Goal: Task Accomplishment & Management: Use online tool/utility

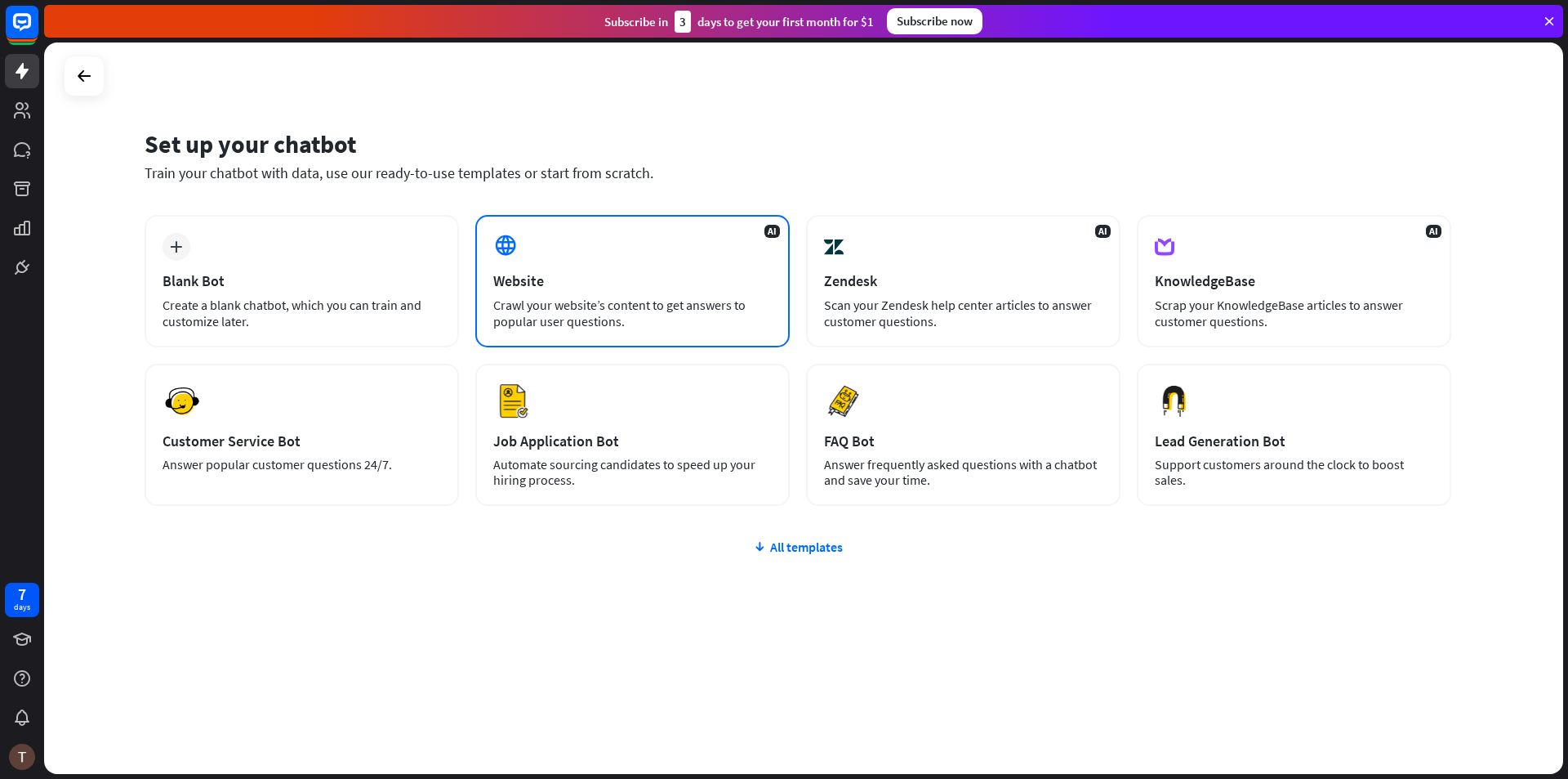
click at [539, 276] on div "Website" at bounding box center [632, 280] width 278 height 18
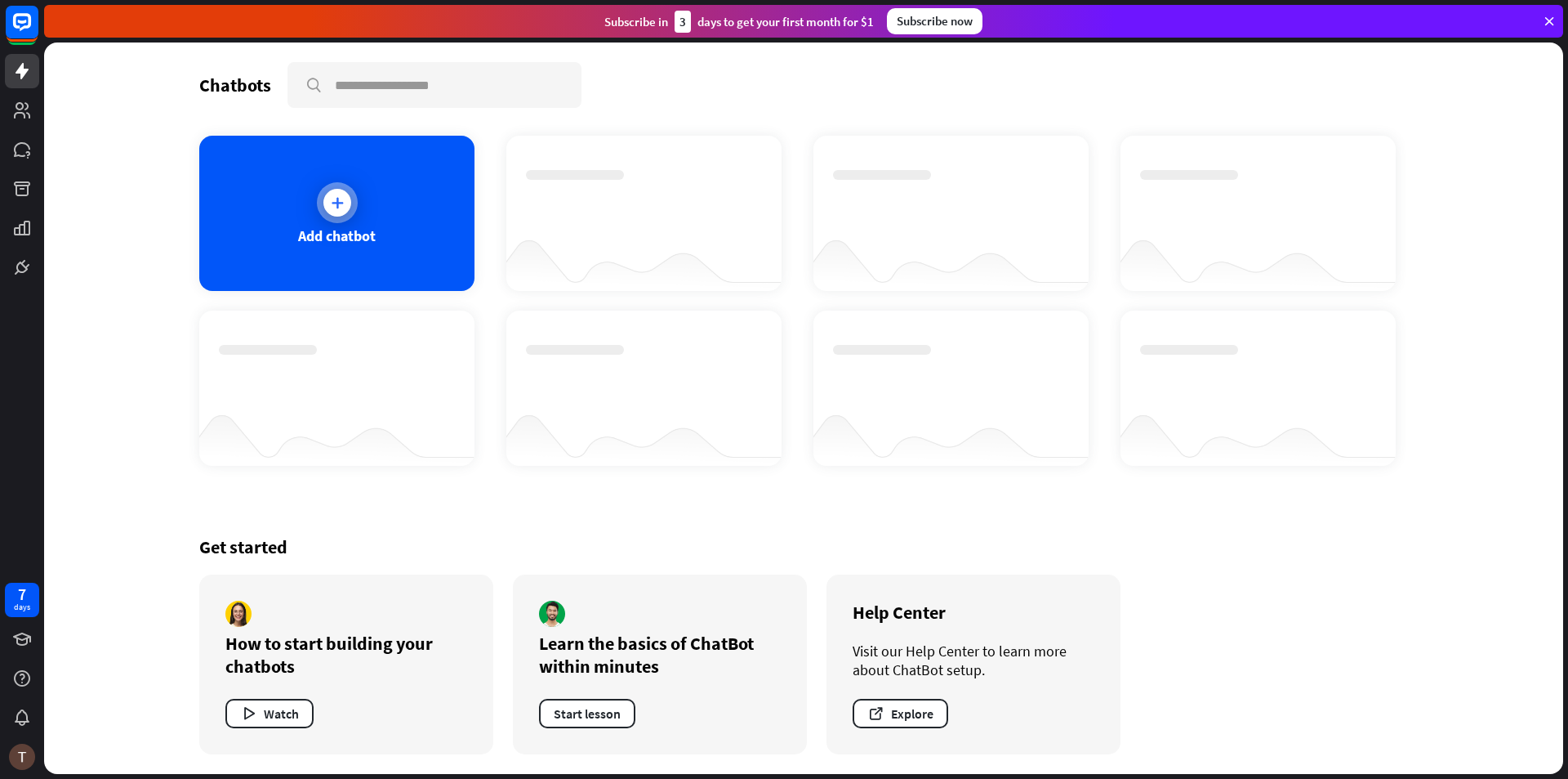
click at [339, 191] on div at bounding box center [337, 203] width 28 height 28
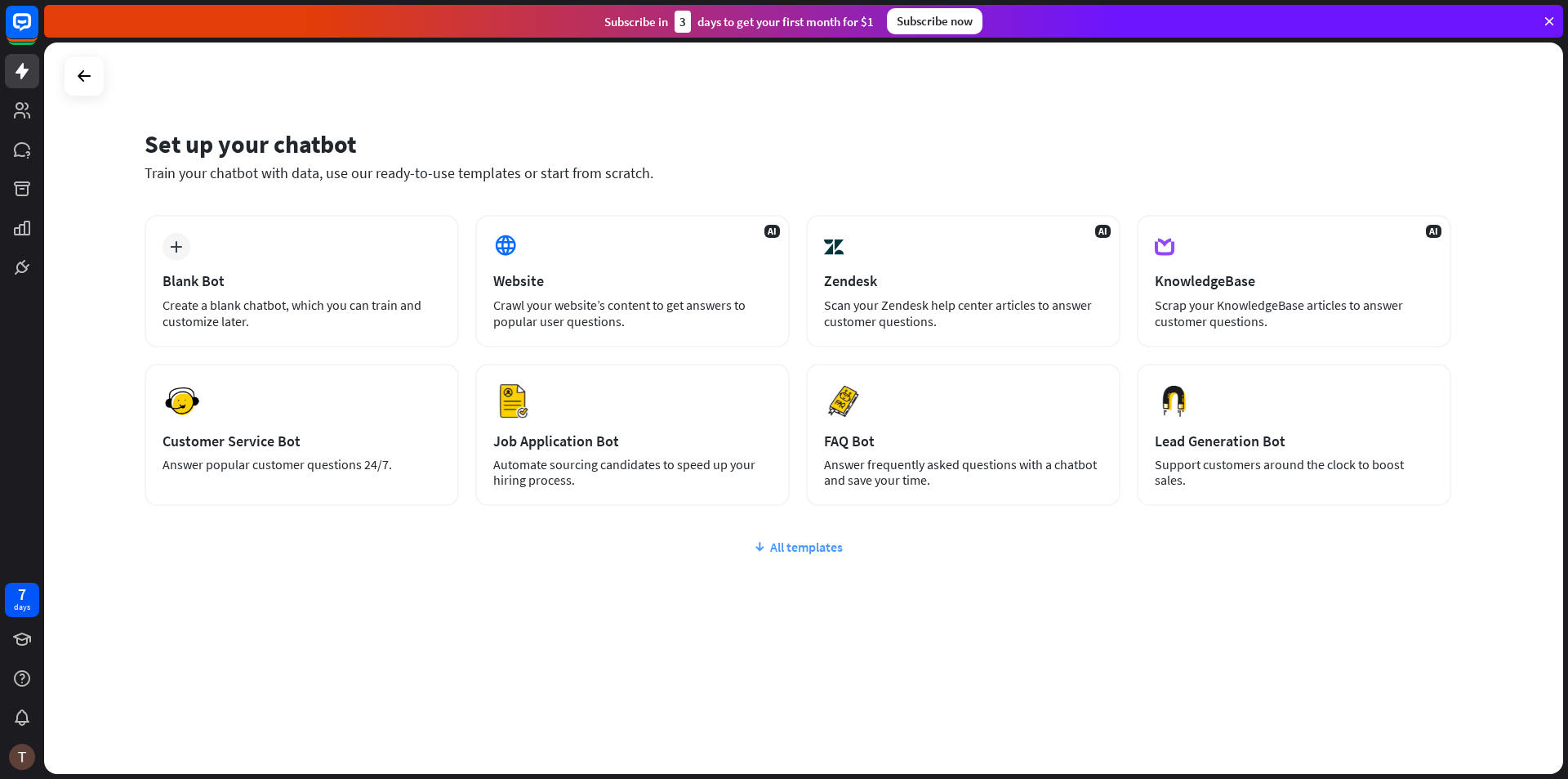
click at [795, 547] on div "All templates" at bounding box center [798, 546] width 1307 height 16
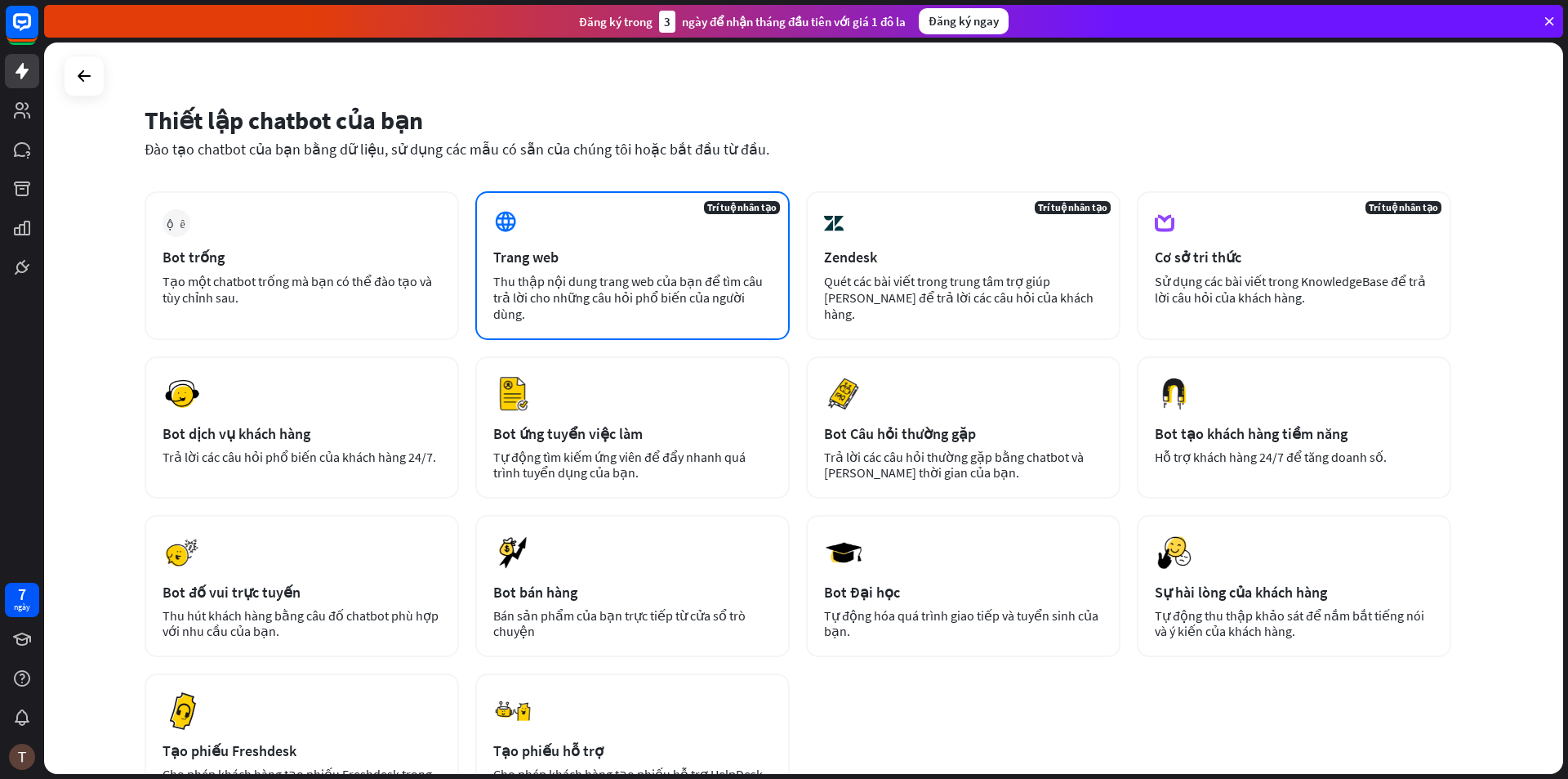
scroll to position [16, 0]
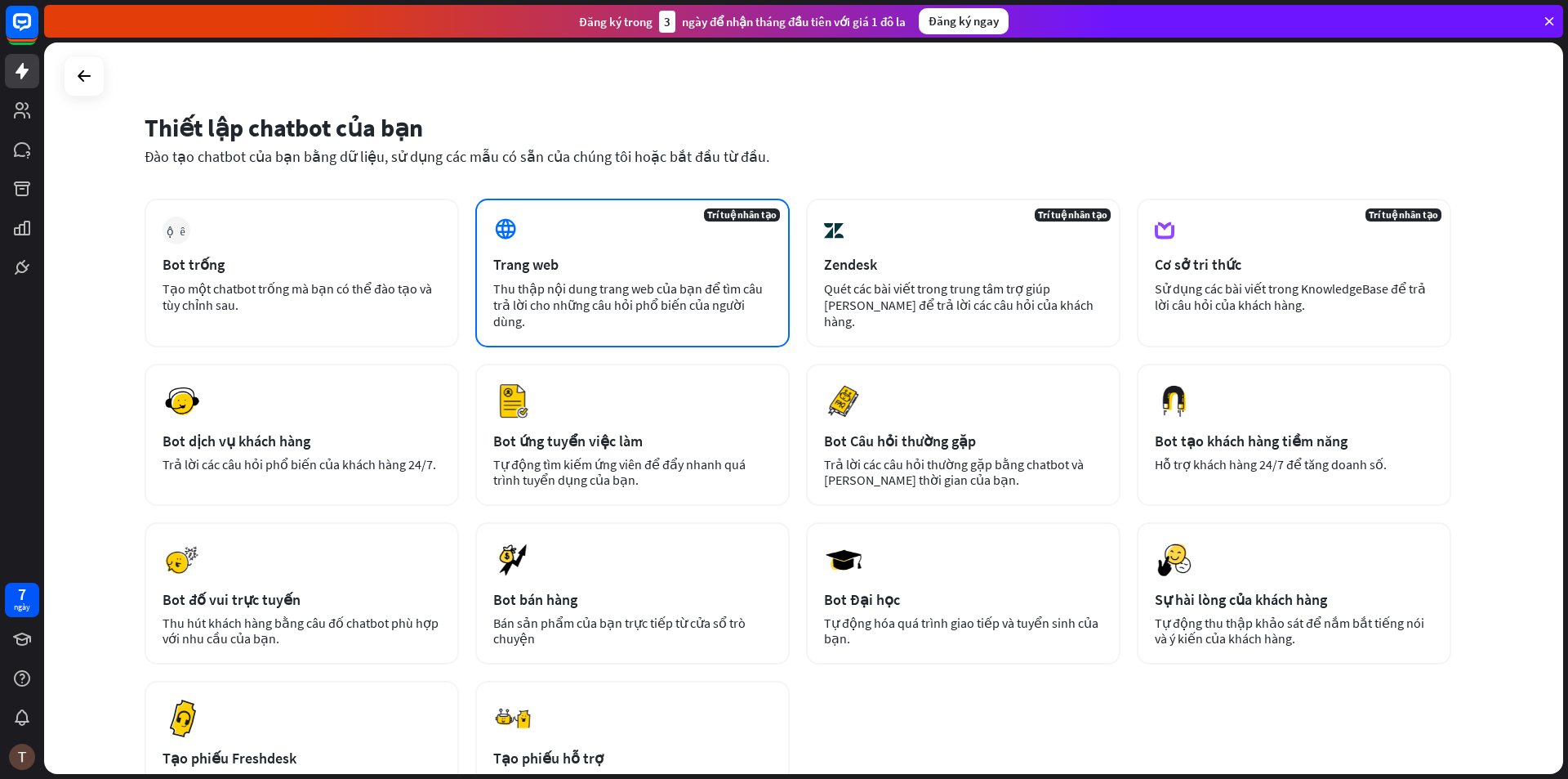
click at [623, 288] on font "Thu thập nội dung trang web của bạn để tìm câu trả lời cho những câu hỏi phổ bi…" at bounding box center [628, 305] width 270 height 49
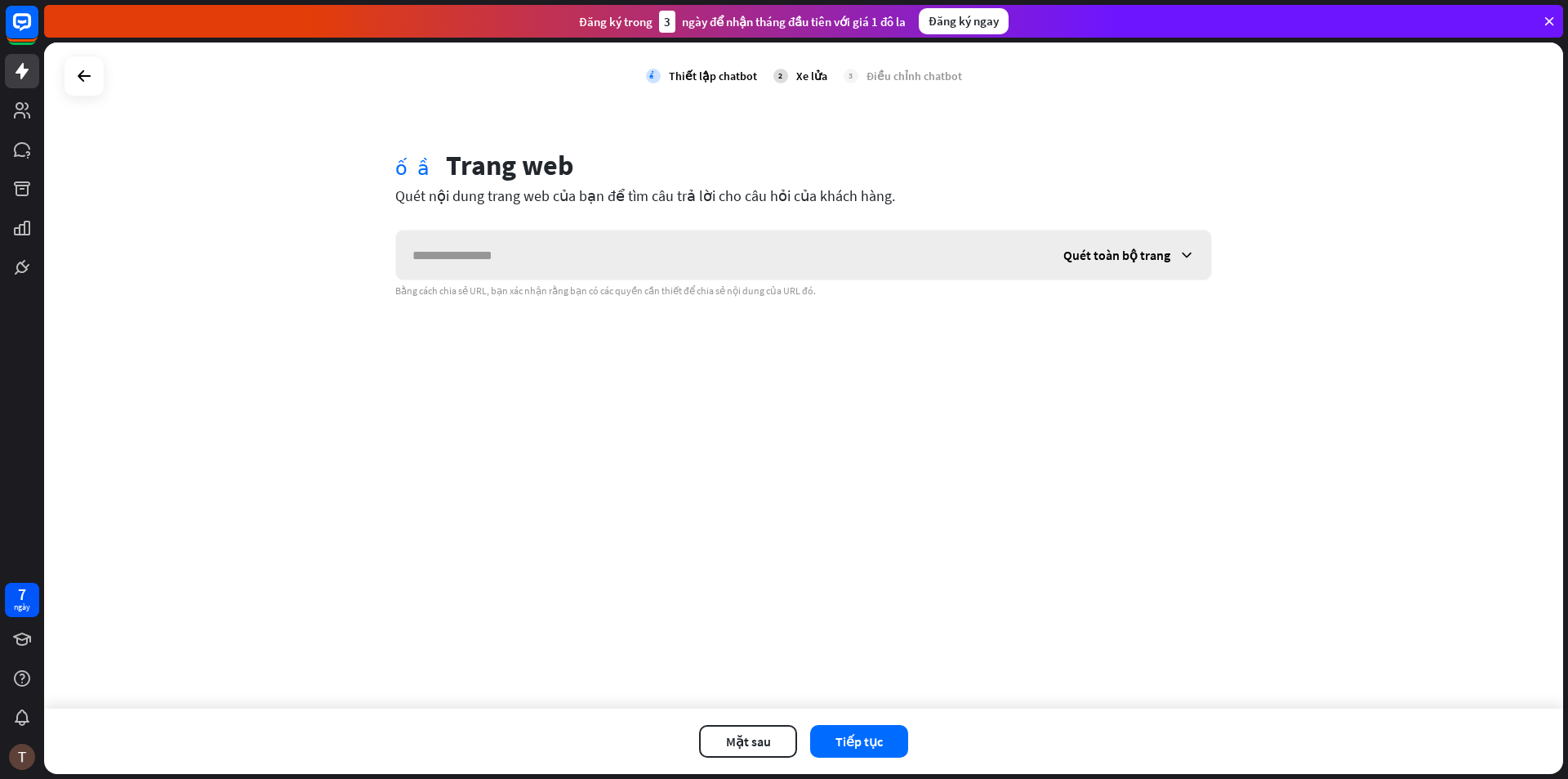
click at [1174, 263] on div "Quét toàn bộ trang" at bounding box center [1129, 255] width 164 height 49
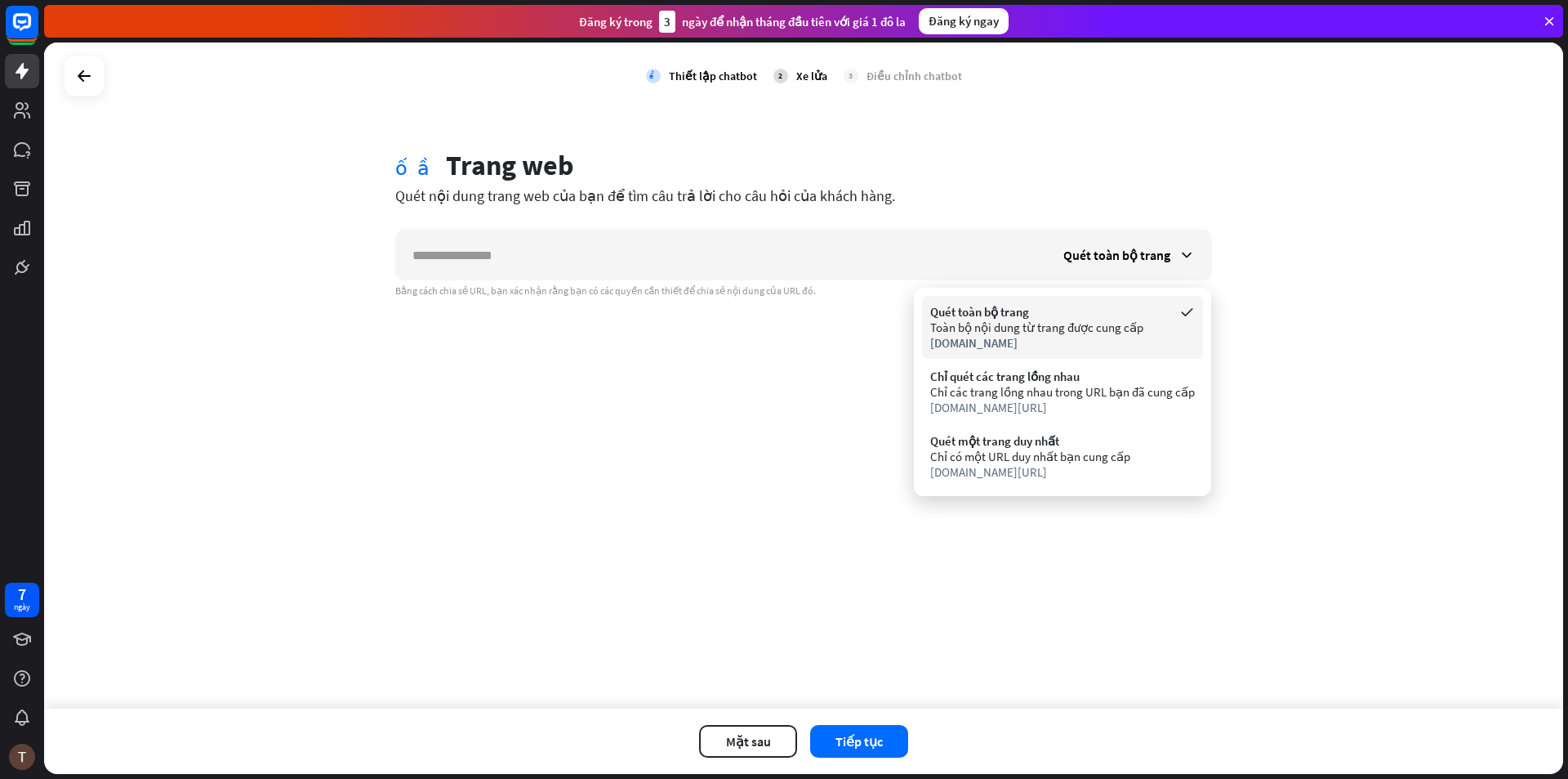
click at [1013, 340] on font "[DOMAIN_NAME]" at bounding box center [975, 342] width 87 height 16
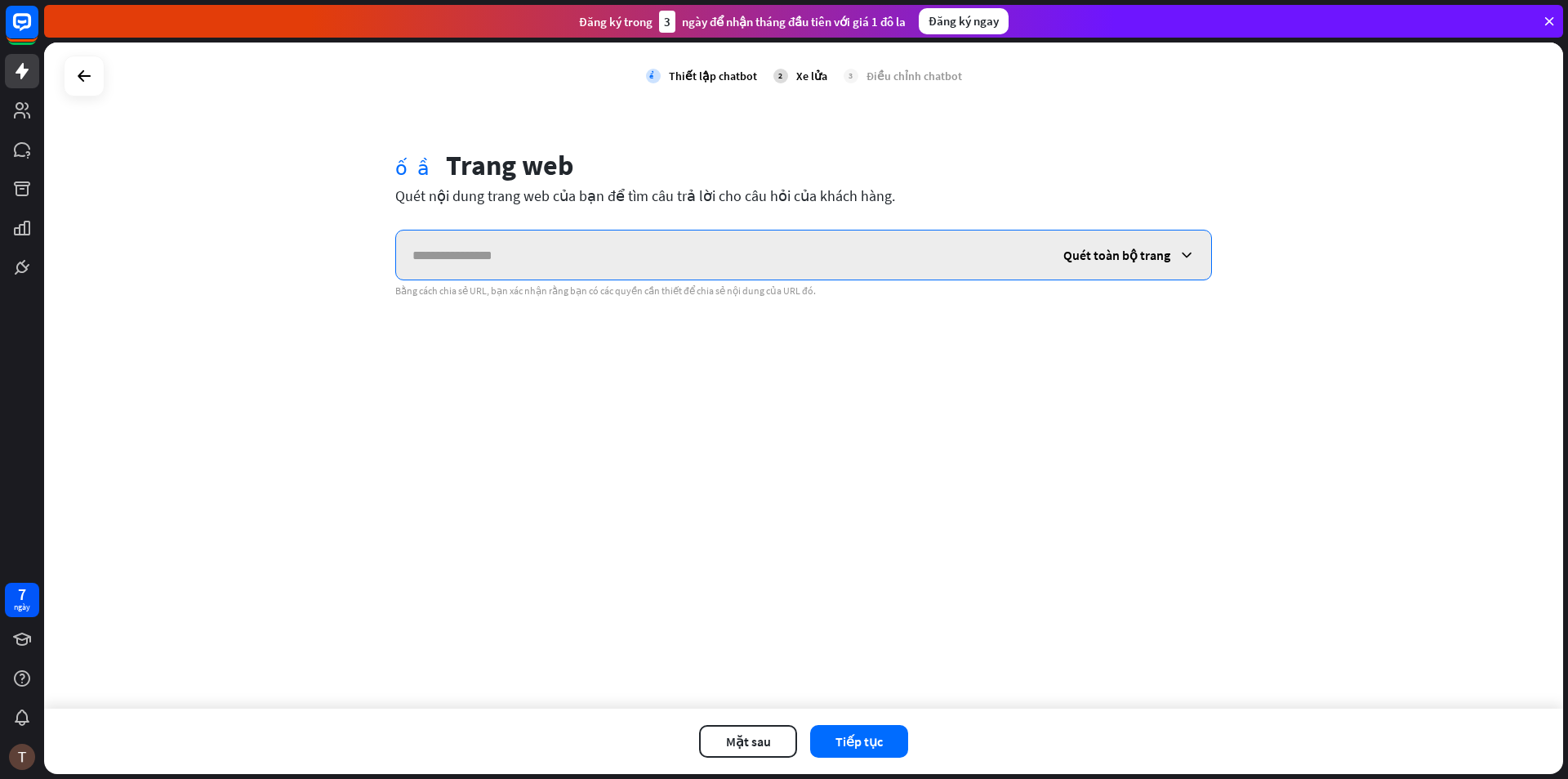
click at [520, 273] on input "text" at bounding box center [721, 255] width 651 height 49
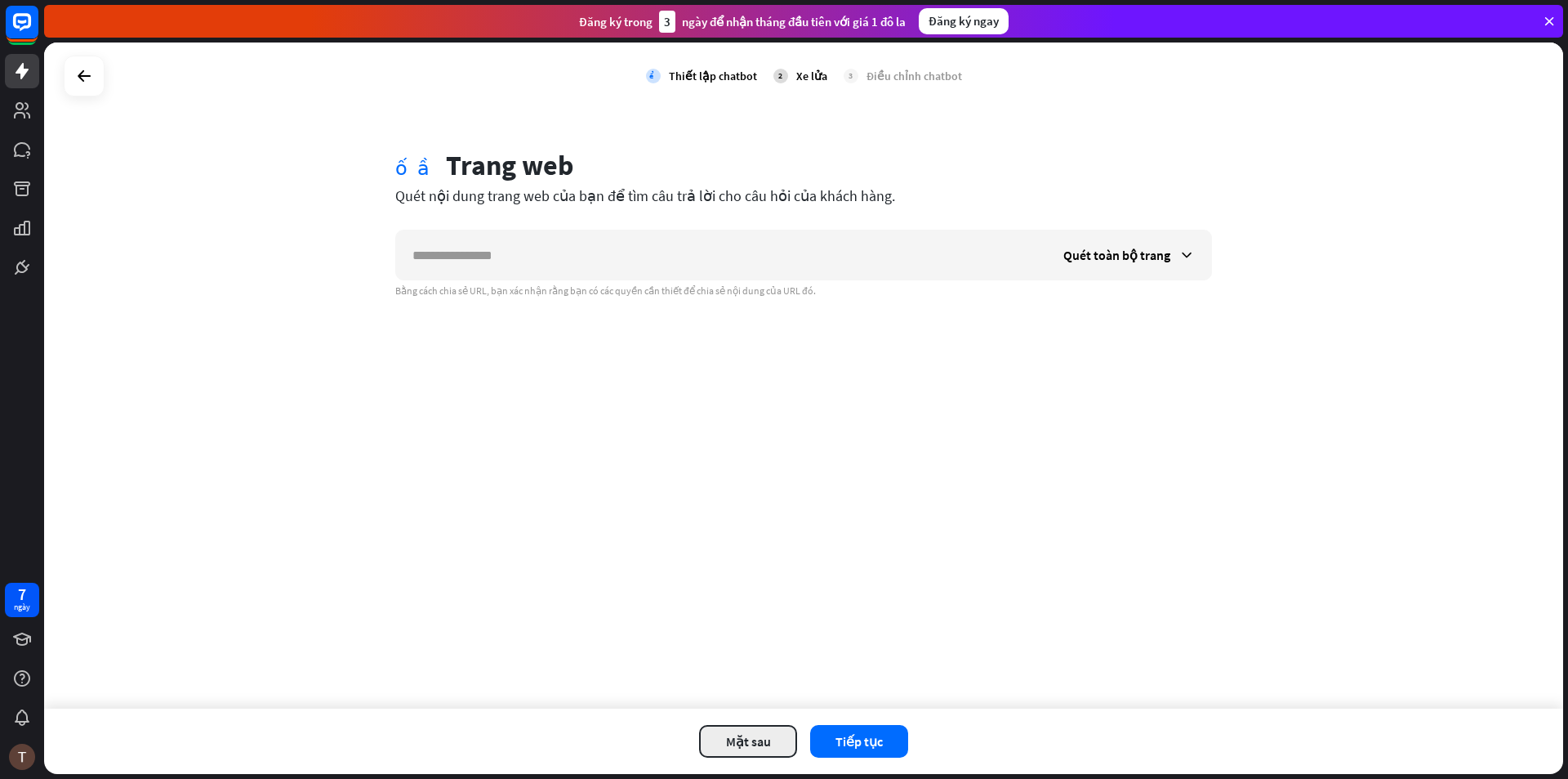
click at [744, 733] on font "Mặt sau" at bounding box center [749, 741] width 45 height 16
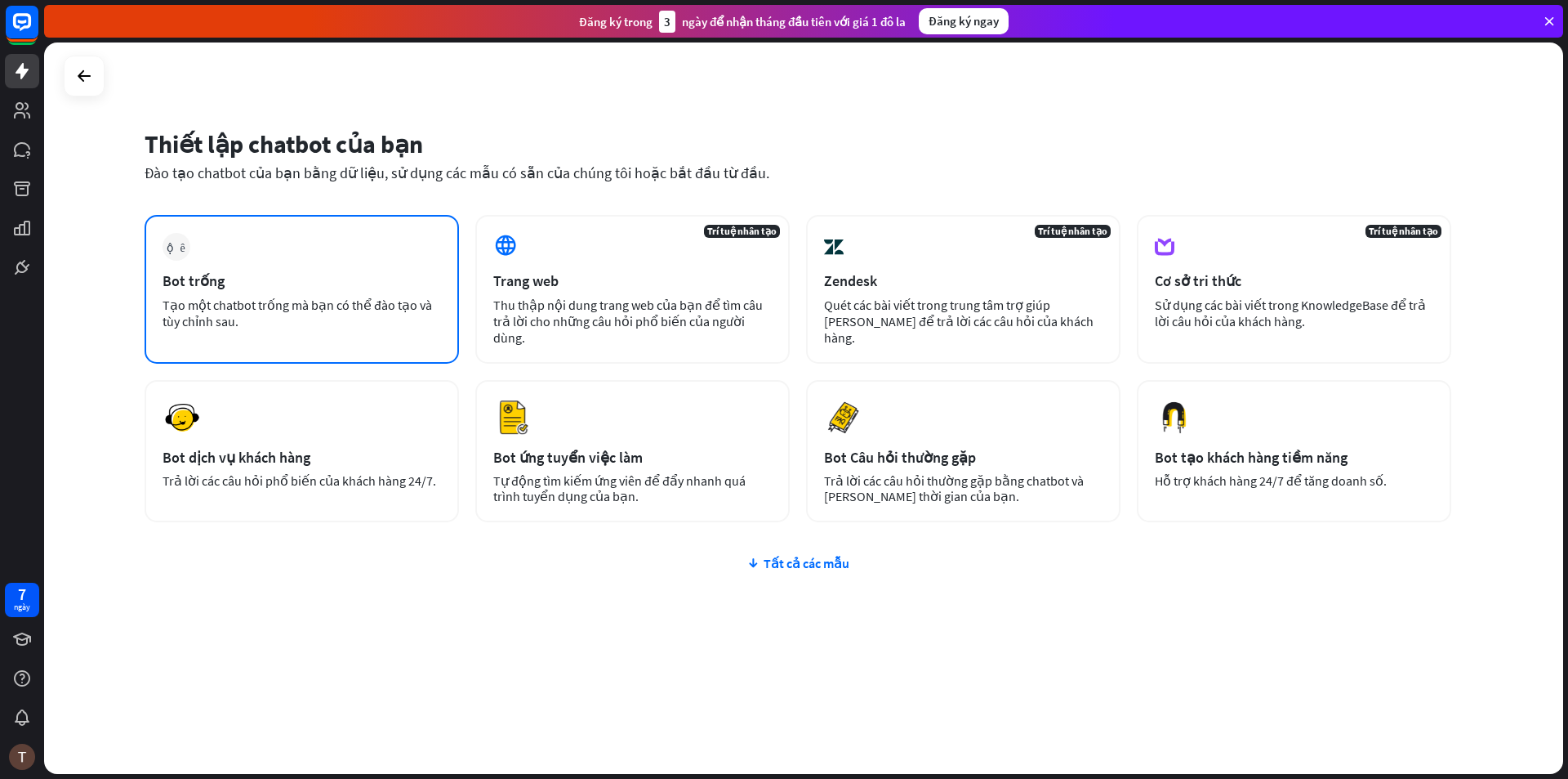
click at [259, 319] on div "Tạo một chatbot trống mà bạn có thể đào tạo và tùy chỉnh sau." at bounding box center [302, 313] width 278 height 33
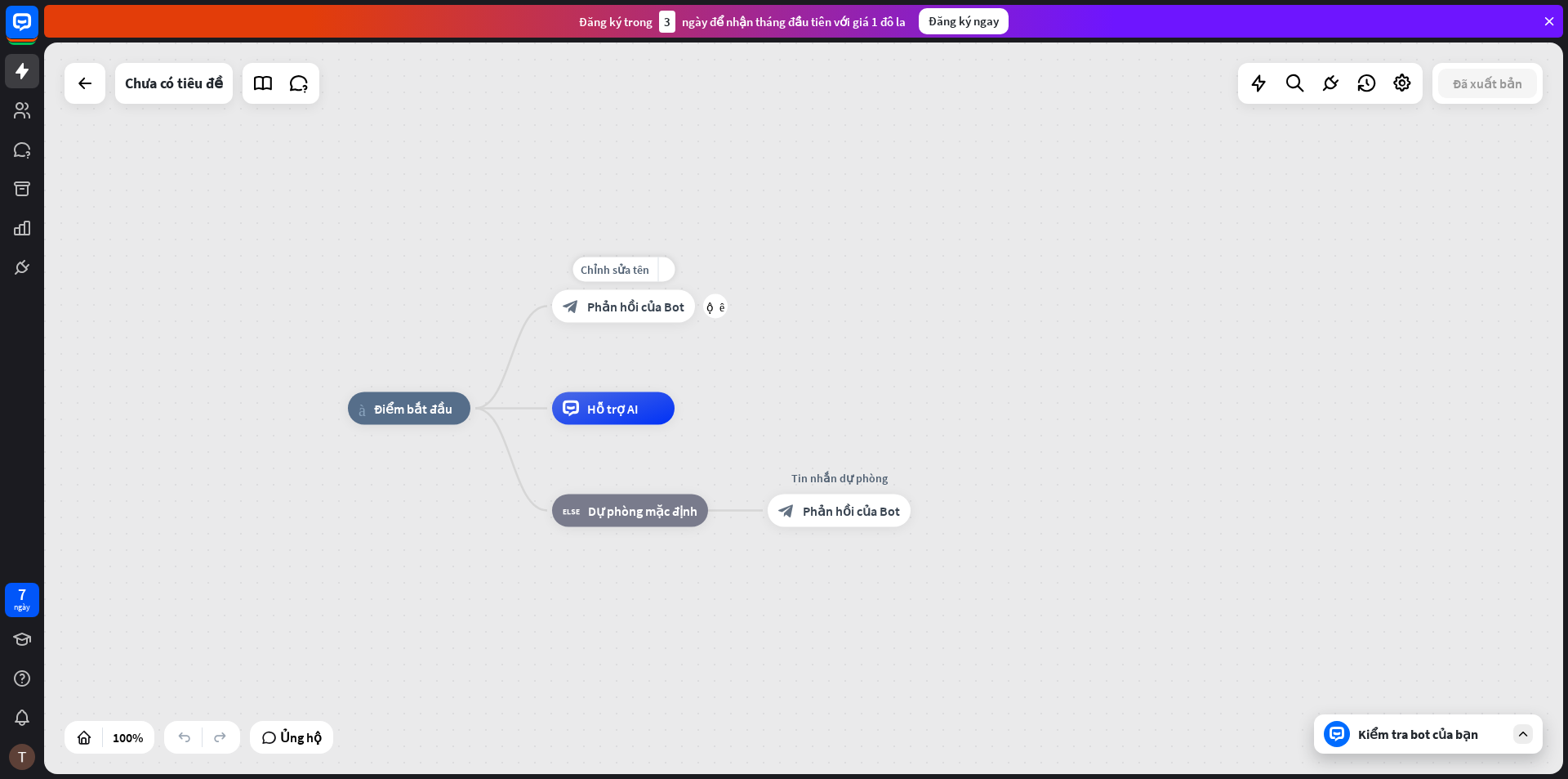
click at [632, 318] on div "block_bot_response Phản hồi của Bot" at bounding box center [623, 307] width 143 height 33
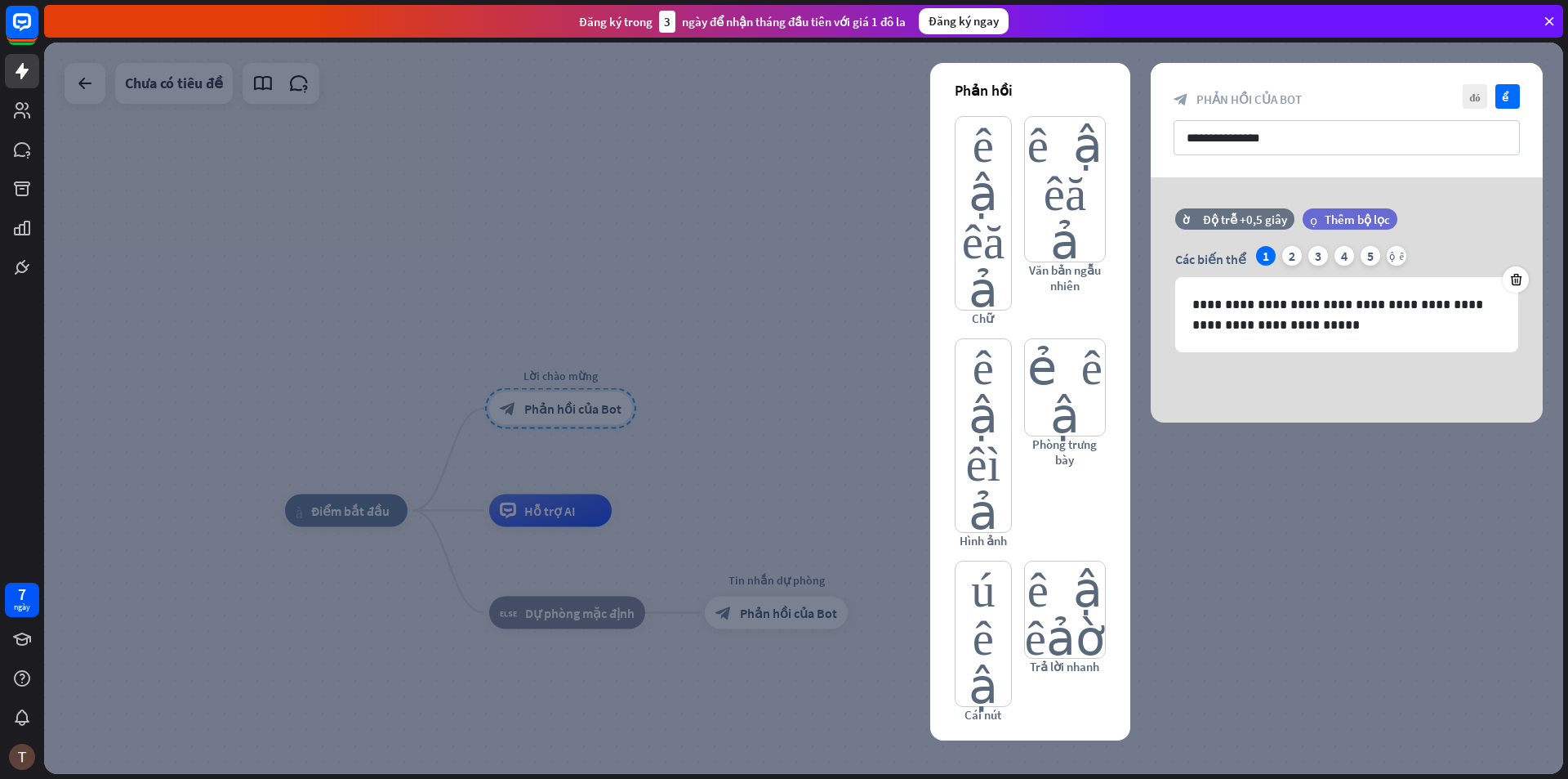
click at [1544, 25] on icon at bounding box center [1550, 20] width 15 height 15
